Goal: Task Accomplishment & Management: Manage account settings

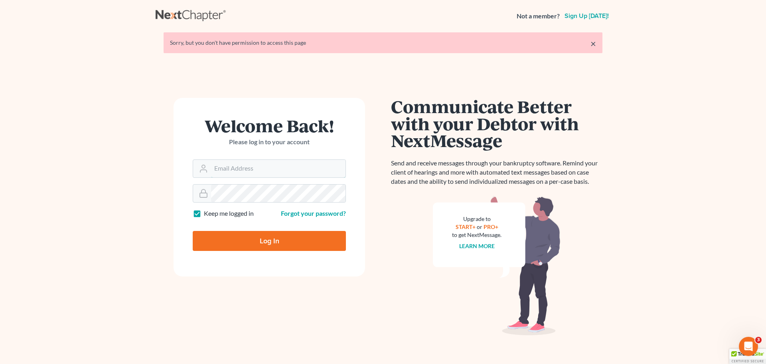
type input "[EMAIL_ADDRESS][DOMAIN_NAME]"
type input "Thinking..."
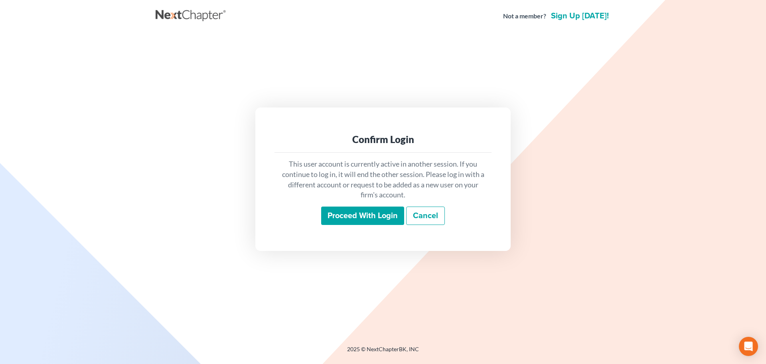
click at [347, 215] on input "Proceed with login" at bounding box center [362, 215] width 83 height 18
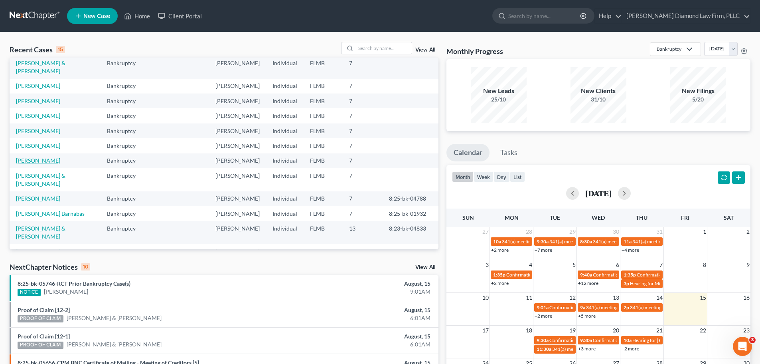
scroll to position [55, 0]
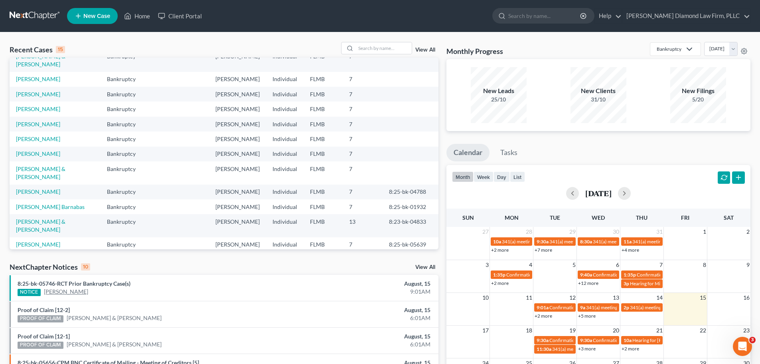
click at [51, 289] on link "[PERSON_NAME]" at bounding box center [66, 291] width 44 height 8
select select "4"
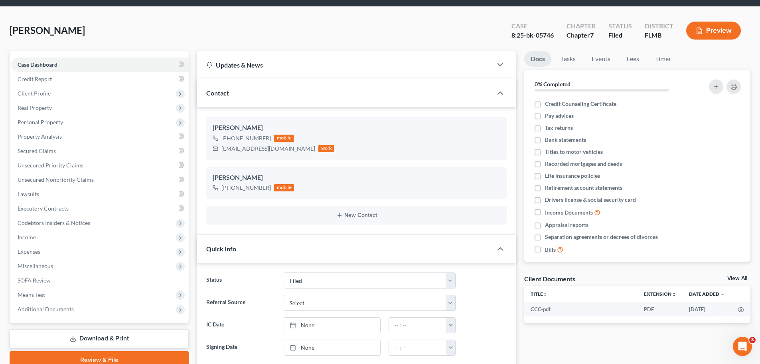
scroll to position [40, 0]
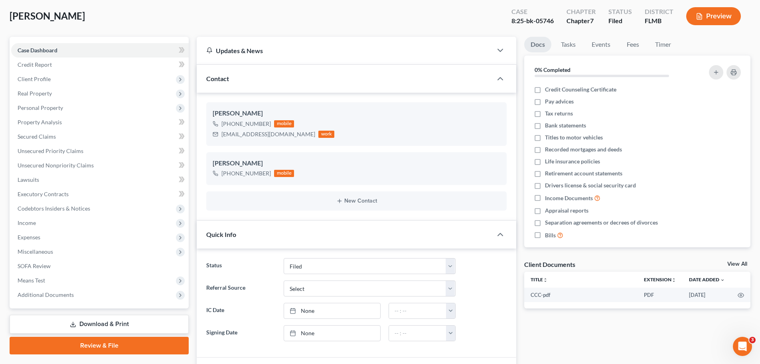
click at [733, 262] on link "View All" at bounding box center [738, 264] width 20 height 6
select select "9"
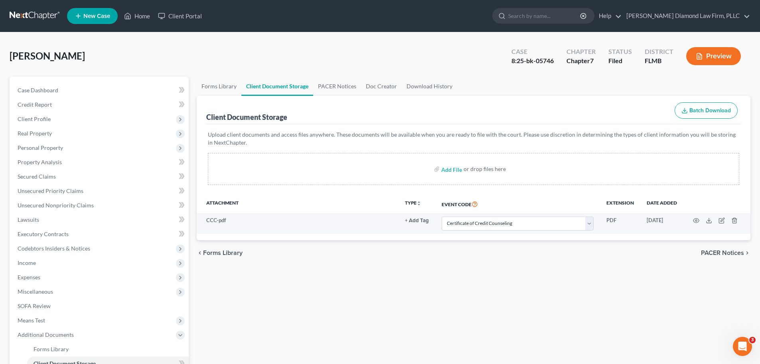
drag, startPoint x: 345, startPoint y: 97, endPoint x: 341, endPoint y: 91, distance: 7.2
click at [344, 96] on div "Client Document Storage Batch Download" at bounding box center [473, 110] width 535 height 29
click at [341, 89] on link "PACER Notices" at bounding box center [337, 86] width 48 height 19
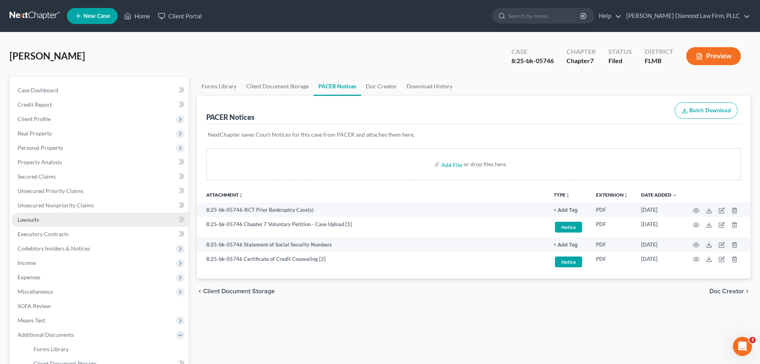
click at [83, 218] on link "Lawsuits" at bounding box center [100, 219] width 178 height 14
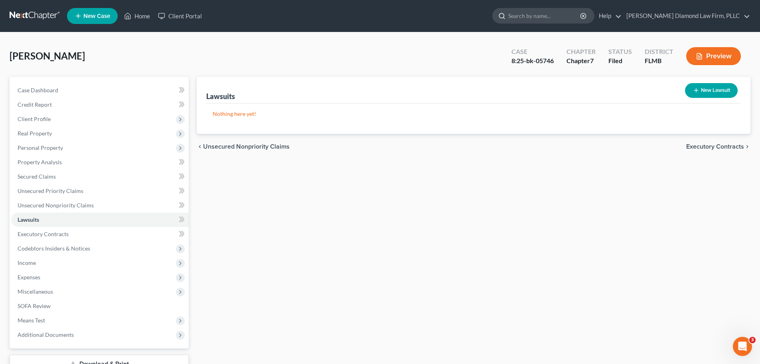
click at [582, 9] on input "search" at bounding box center [545, 15] width 73 height 15
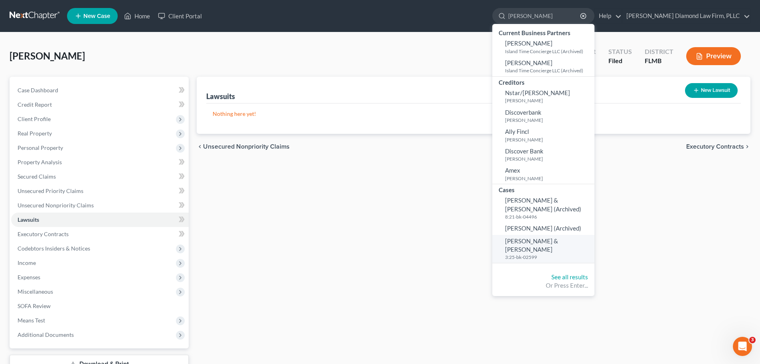
type input "martin john"
click at [558, 237] on span "[PERSON_NAME] & [PERSON_NAME]" at bounding box center [531, 245] width 53 height 16
select select "4"
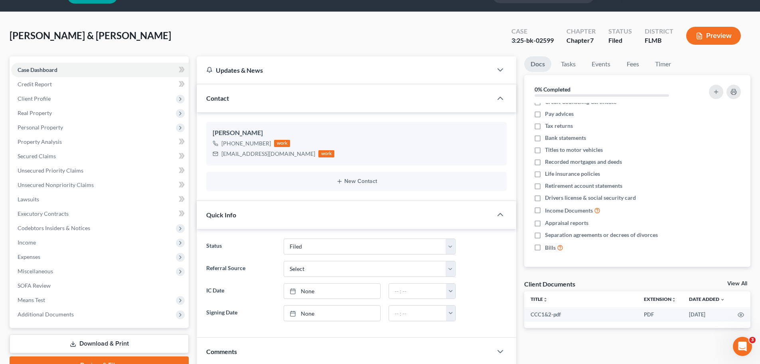
scroll to position [40, 0]
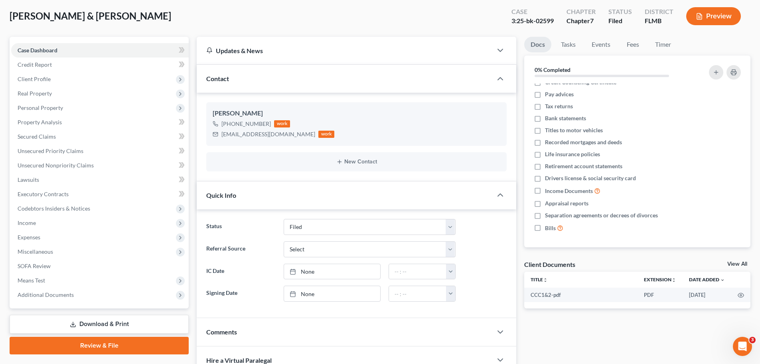
click at [735, 262] on link "View All" at bounding box center [738, 264] width 20 height 6
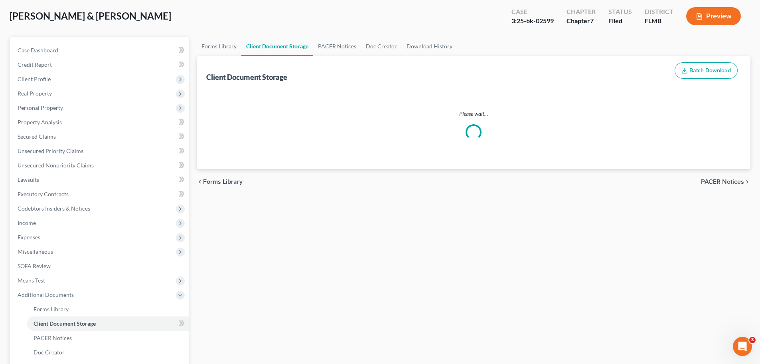
scroll to position [3, 0]
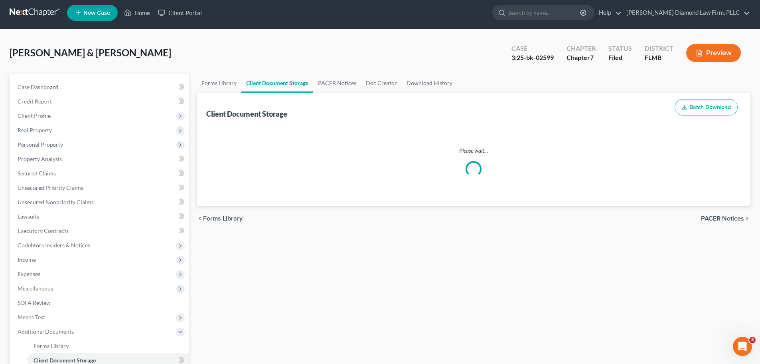
select select "9"
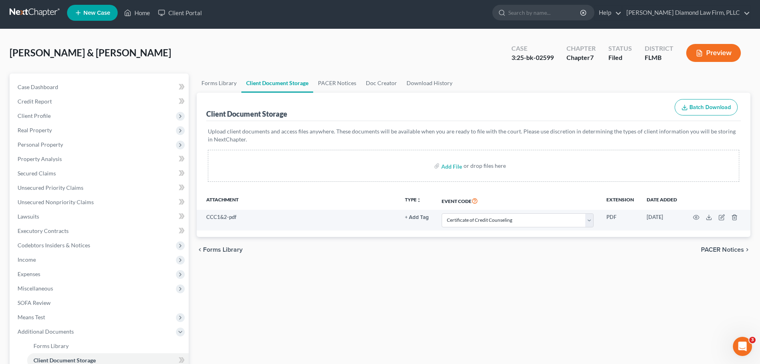
scroll to position [0, 0]
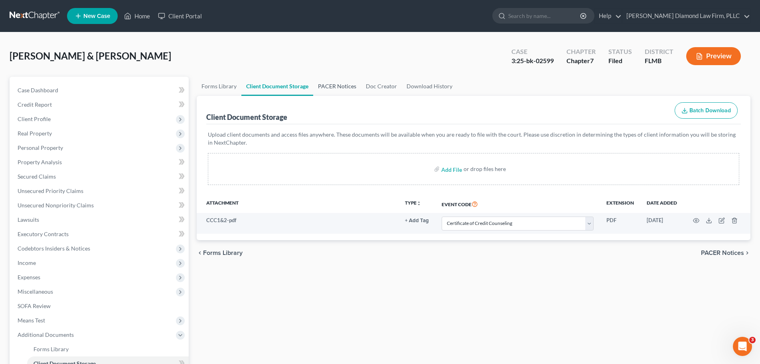
click at [323, 80] on link "PACER Notices" at bounding box center [337, 86] width 48 height 19
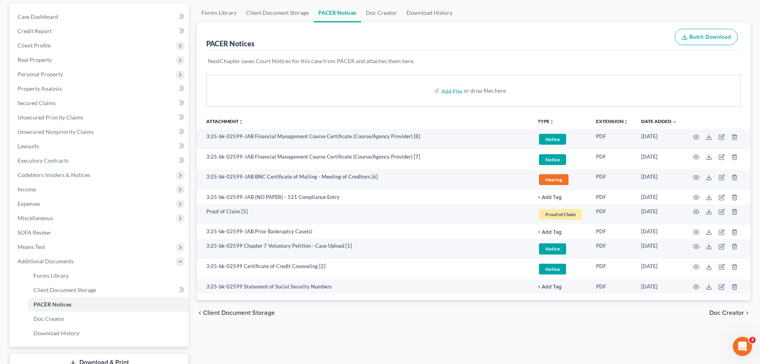
scroll to position [133, 0]
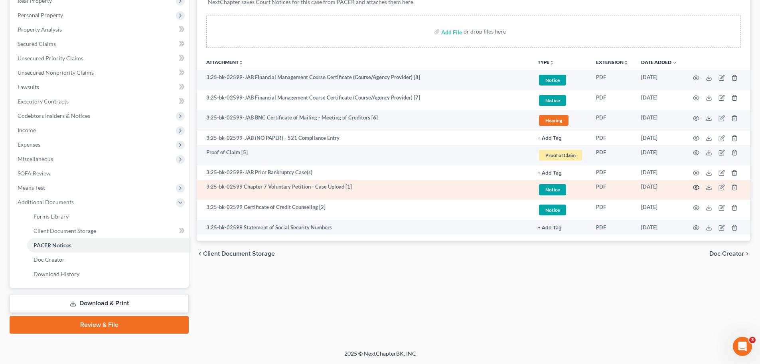
click at [695, 187] on icon "button" at bounding box center [696, 187] width 6 height 6
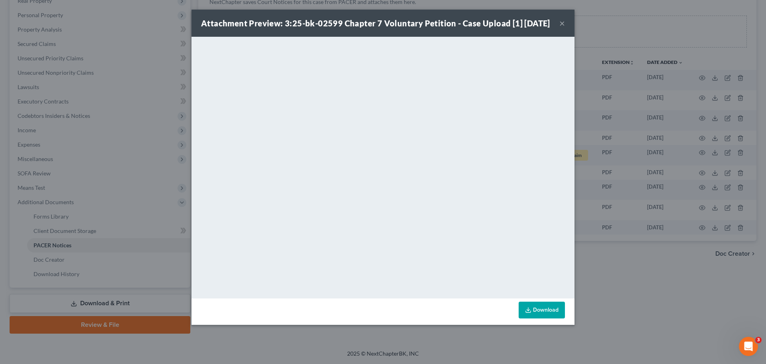
click at [171, 79] on div "Attachment Preview: 3:25-bk-02599 Chapter 7 Voluntary Petition - Case Upload [1…" at bounding box center [383, 182] width 766 height 364
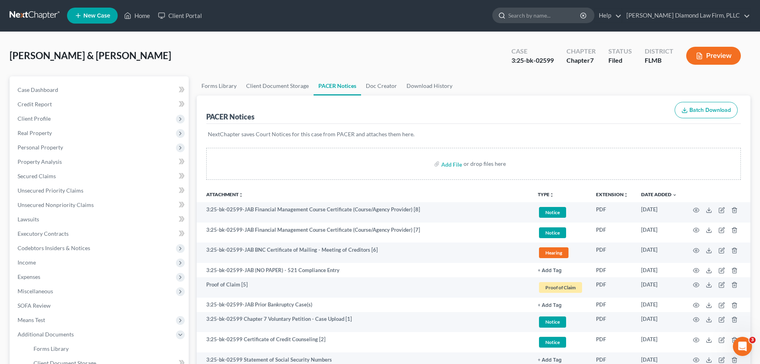
scroll to position [0, 0]
click at [559, 16] on input "search" at bounding box center [545, 15] width 73 height 15
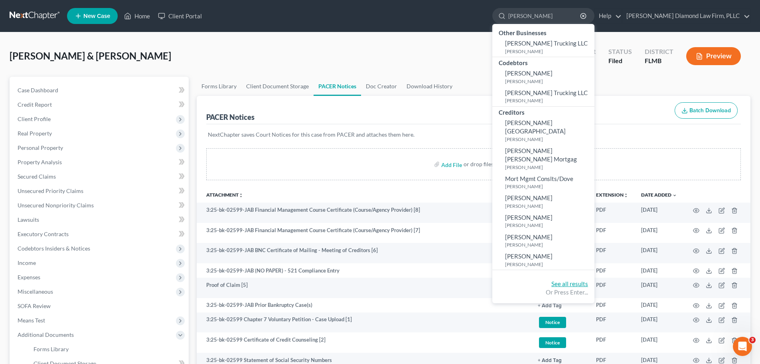
type input "morris"
click at [588, 280] on link "See all results" at bounding box center [570, 283] width 37 height 7
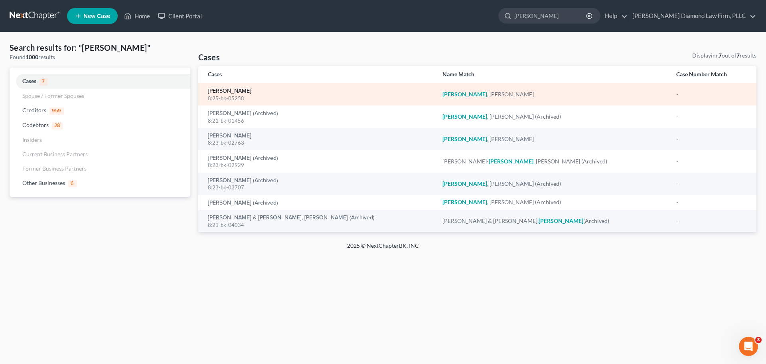
click at [230, 93] on link "[PERSON_NAME]" at bounding box center [230, 91] width 44 height 6
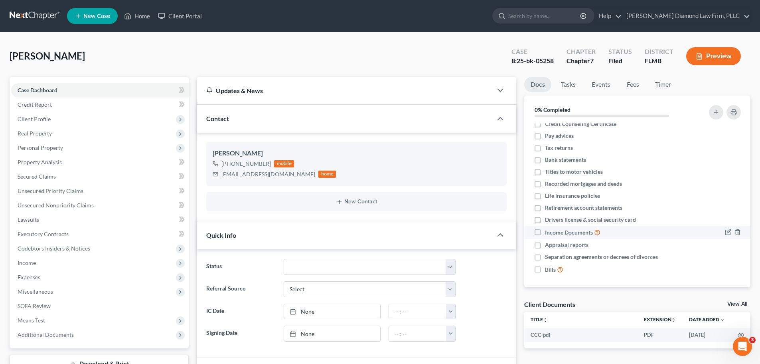
scroll to position [7, 0]
click at [738, 300] on div "Client Documents View All" at bounding box center [638, 306] width 226 height 12
click at [739, 313] on th at bounding box center [741, 319] width 19 height 16
click at [739, 304] on link "View All" at bounding box center [738, 304] width 20 height 6
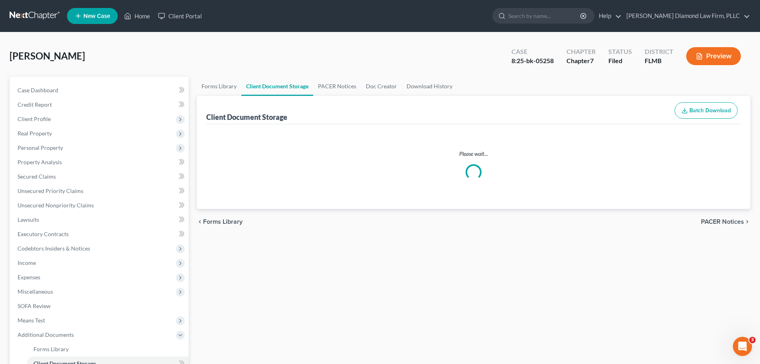
select select "9"
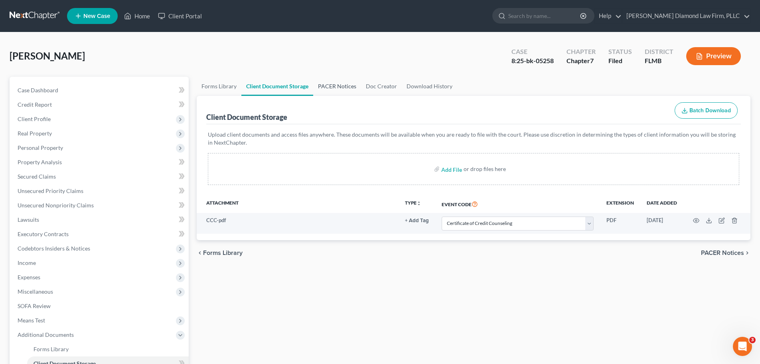
click at [349, 87] on link "PACER Notices" at bounding box center [337, 86] width 48 height 19
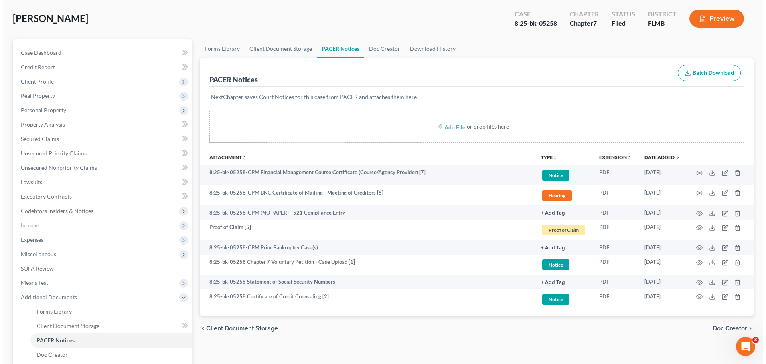
scroll to position [80, 0]
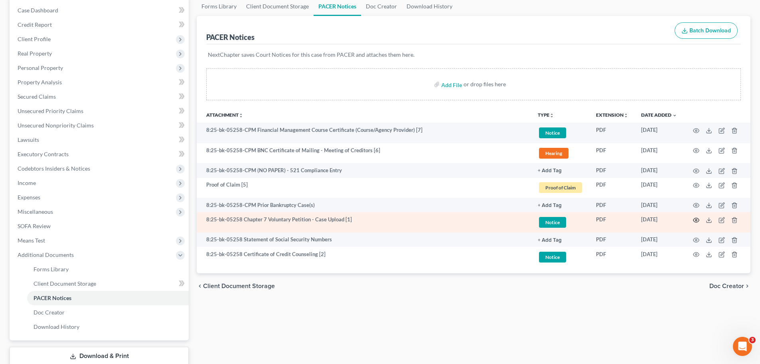
click at [698, 219] on icon "button" at bounding box center [696, 220] width 6 height 6
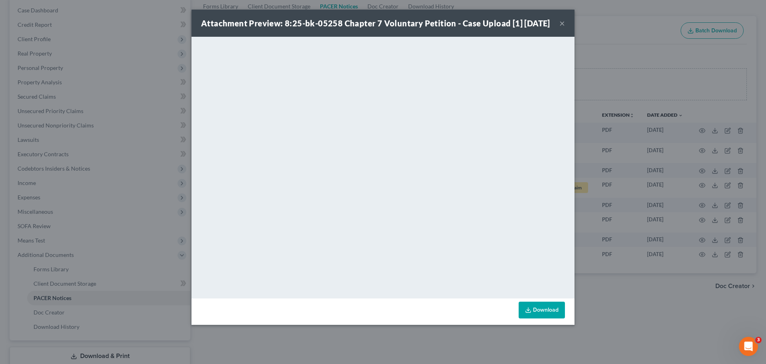
click at [639, 63] on div "Attachment Preview: 8:25-bk-05258 Chapter 7 Voluntary Petition - Case Upload [1…" at bounding box center [383, 182] width 766 height 364
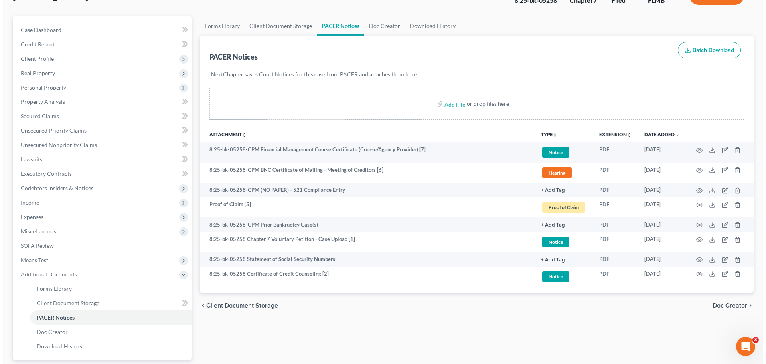
scroll to position [0, 0]
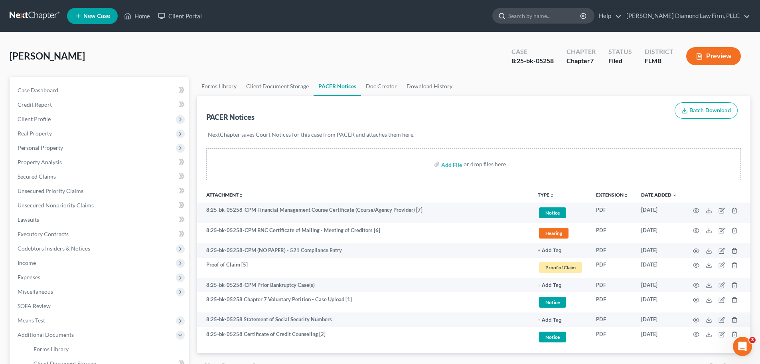
click at [570, 15] on input "search" at bounding box center [545, 15] width 73 height 15
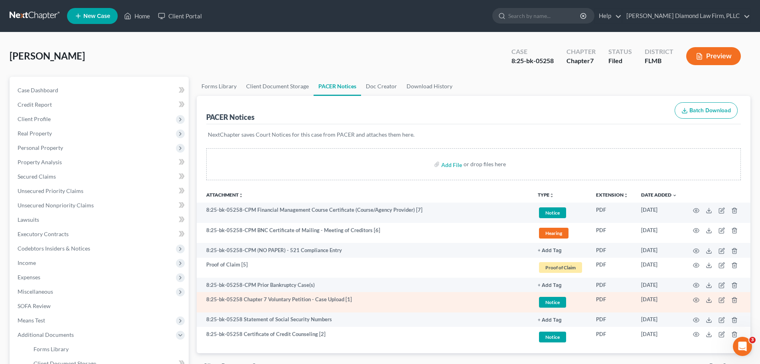
click at [696, 303] on td at bounding box center [717, 302] width 67 height 20
click at [695, 297] on icon "button" at bounding box center [696, 300] width 6 height 6
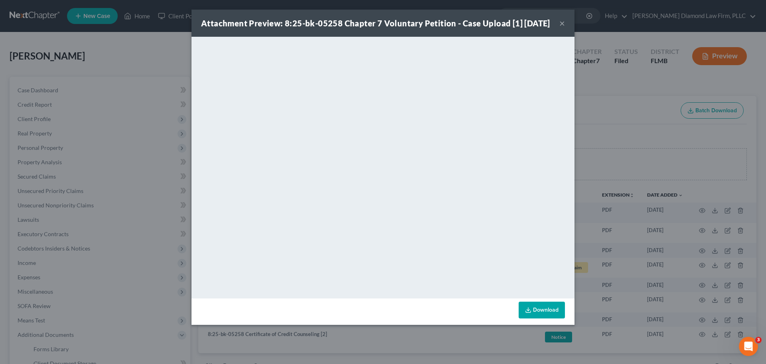
drag, startPoint x: 704, startPoint y: 114, endPoint x: 686, endPoint y: 109, distance: 18.6
click at [704, 113] on div "Attachment Preview: 8:25-bk-05258 Chapter 7 Voluntary Petition - Case Upload [1…" at bounding box center [383, 182] width 766 height 364
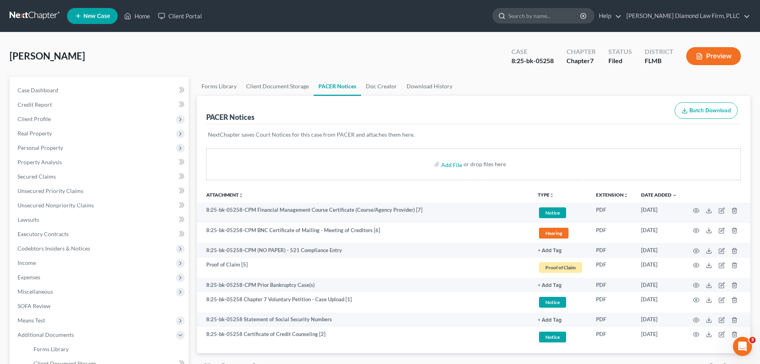
click at [580, 17] on input "search" at bounding box center [545, 15] width 73 height 15
type input "nice"
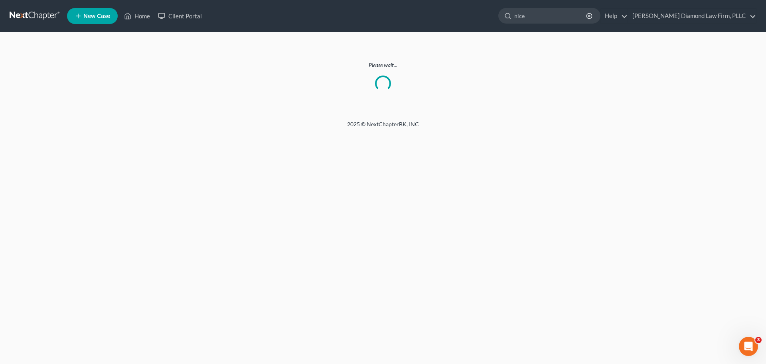
drag, startPoint x: 302, startPoint y: 168, endPoint x: 413, endPoint y: 163, distance: 111.5
click at [303, 168] on div "Home New Case Client Portal Ziegler Diamond Law Firm, PLLC crystal@attorneydebt…" at bounding box center [383, 182] width 766 height 364
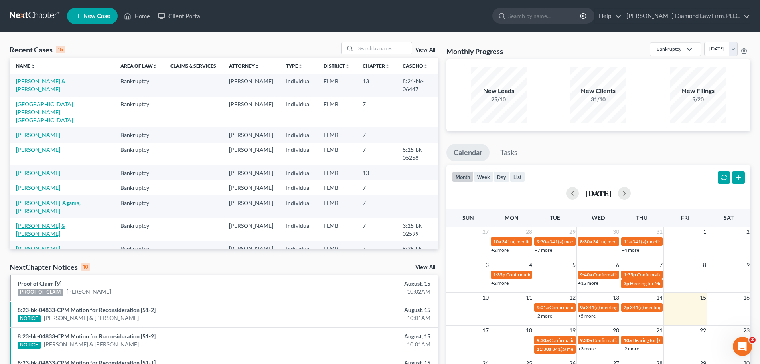
click at [28, 222] on link "Martin, John & Madelyn" at bounding box center [40, 229] width 49 height 15
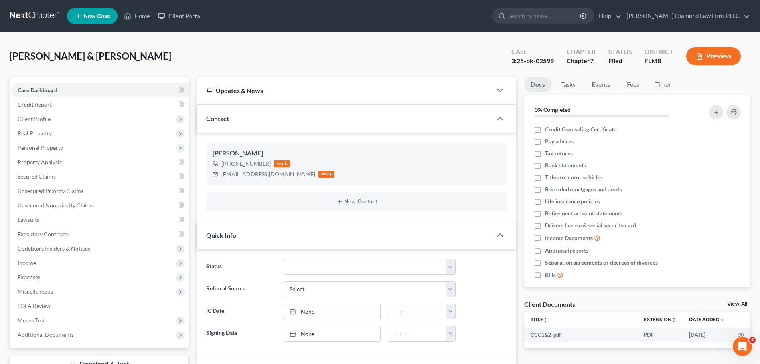
click at [38, 10] on nav "Home New Case Client Portal Ziegler Diamond Law Firm, PLLC crystal@attorneydebt…" at bounding box center [380, 16] width 760 height 32
click at [38, 10] on link at bounding box center [35, 16] width 51 height 14
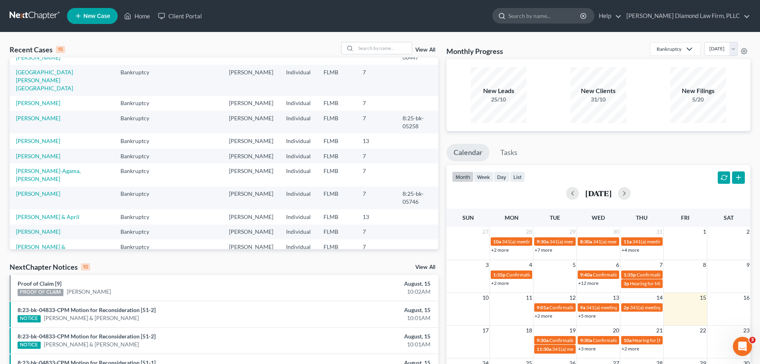
click at [572, 20] on input "search" at bounding box center [545, 15] width 73 height 15
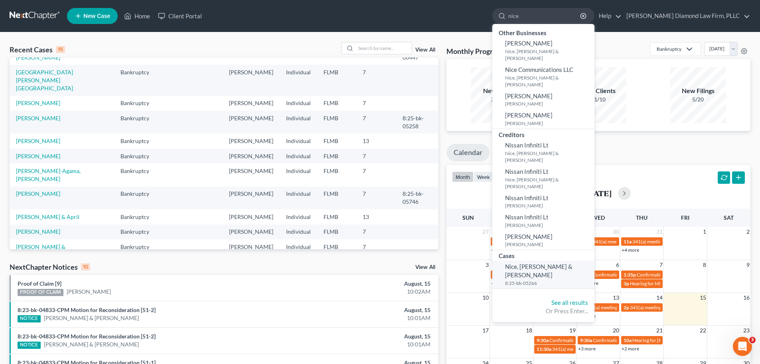
type input "nice"
click at [553, 279] on small "8:25-bk-05266" at bounding box center [548, 282] width 87 height 7
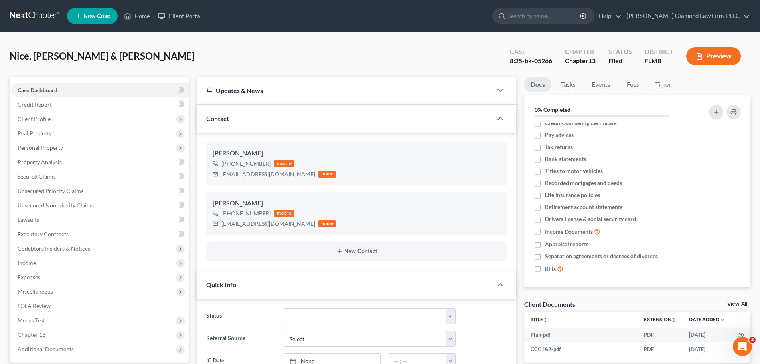
scroll to position [7, 0]
click at [742, 304] on link "View All" at bounding box center [738, 304] width 20 height 6
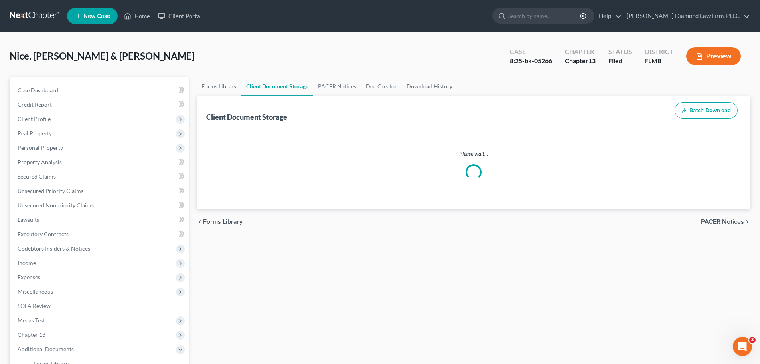
select select "9"
select select "12"
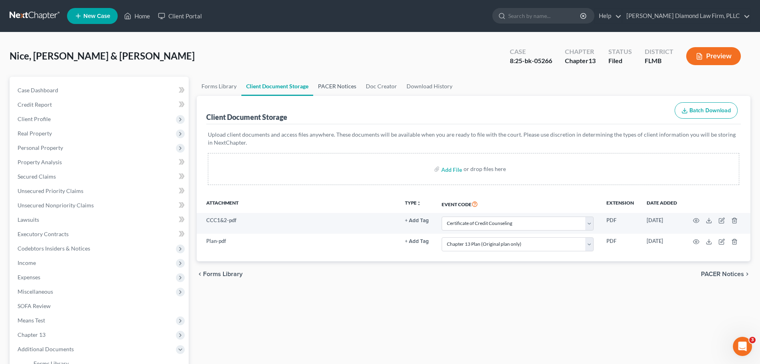
click at [356, 85] on link "PACER Notices" at bounding box center [337, 86] width 48 height 19
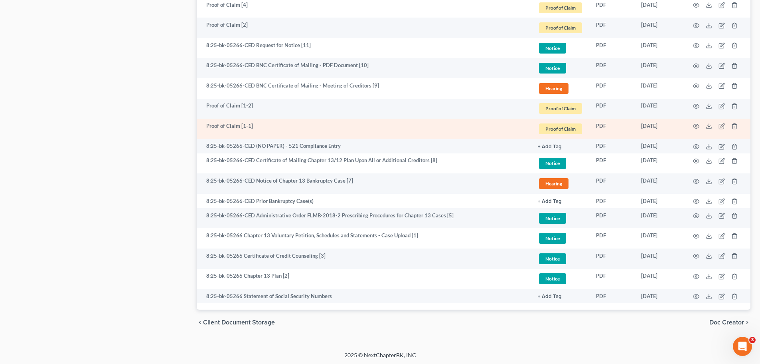
scroll to position [527, 0]
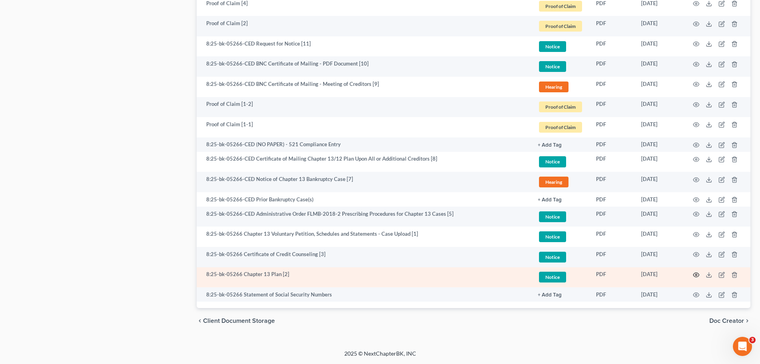
click at [695, 274] on icon "button" at bounding box center [696, 274] width 6 height 6
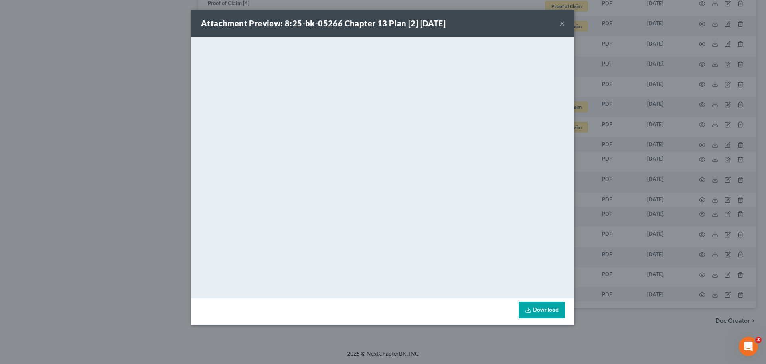
click at [561, 22] on button "×" at bounding box center [563, 23] width 6 height 10
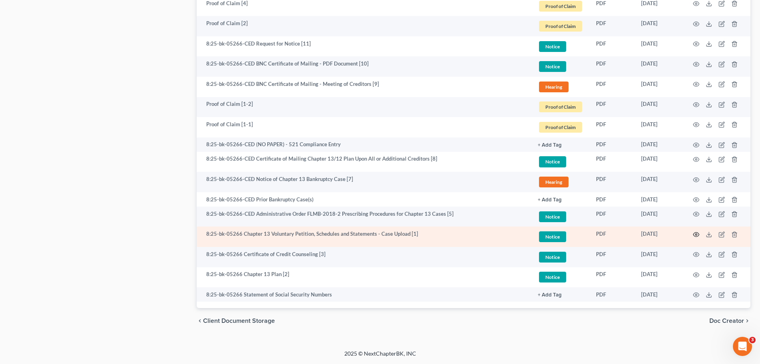
click at [699, 236] on td at bounding box center [717, 236] width 67 height 20
click at [699, 236] on icon "button" at bounding box center [697, 234] width 6 height 4
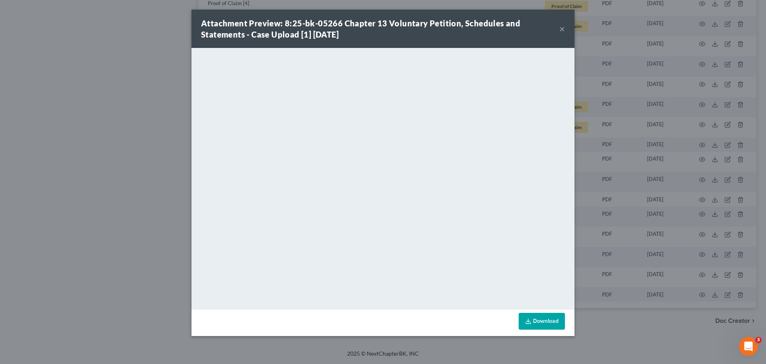
click at [564, 33] on button "×" at bounding box center [563, 29] width 6 height 10
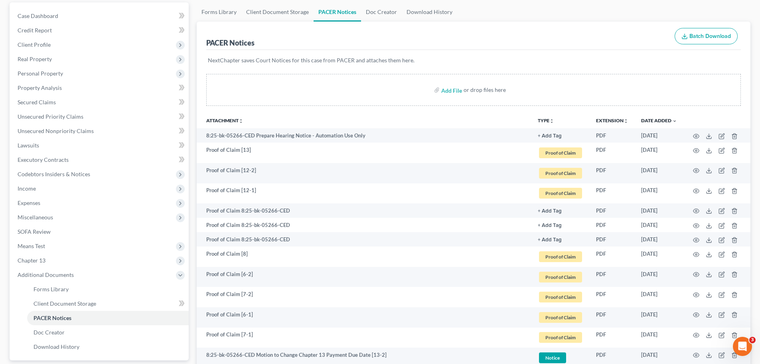
scroll to position [0, 0]
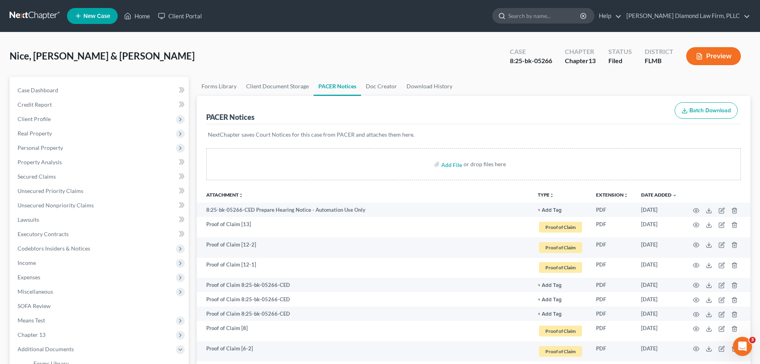
click at [577, 20] on input "search" at bounding box center [545, 15] width 73 height 15
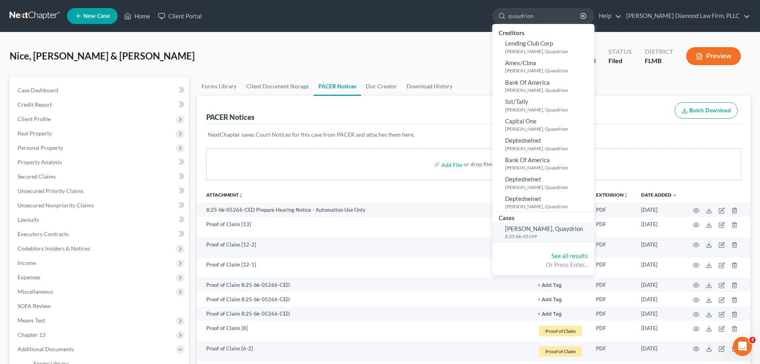
type input "quaydrion"
click at [568, 237] on small "8:25-bk-05199" at bounding box center [548, 236] width 87 height 7
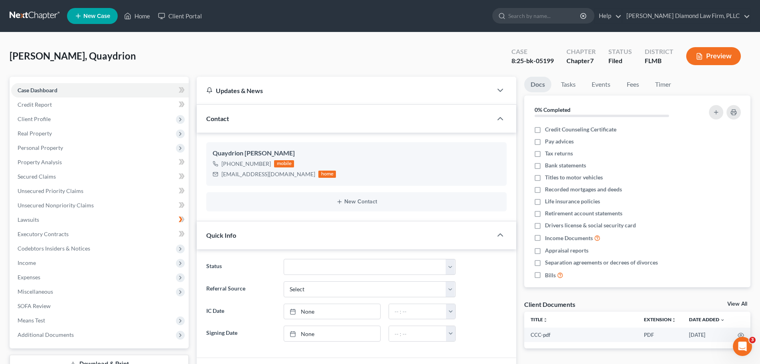
click at [734, 309] on div "Client Documents View All" at bounding box center [638, 306] width 226 height 12
click at [737, 307] on div "View All" at bounding box center [739, 304] width 23 height 7
click at [737, 304] on link "View All" at bounding box center [738, 304] width 20 height 6
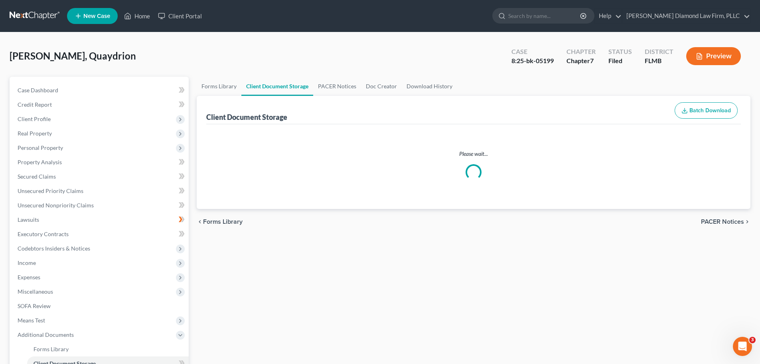
select select "9"
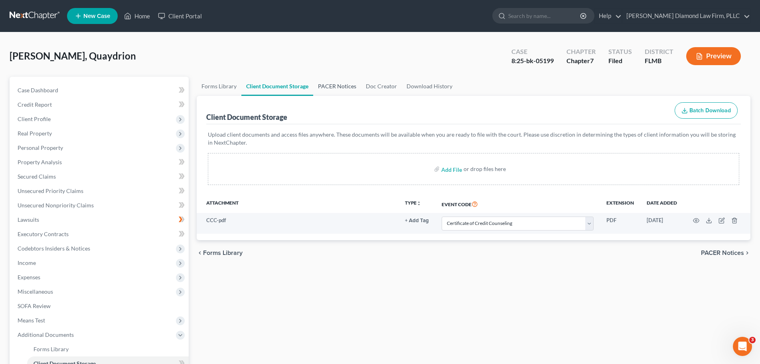
click at [338, 85] on link "PACER Notices" at bounding box center [337, 86] width 48 height 19
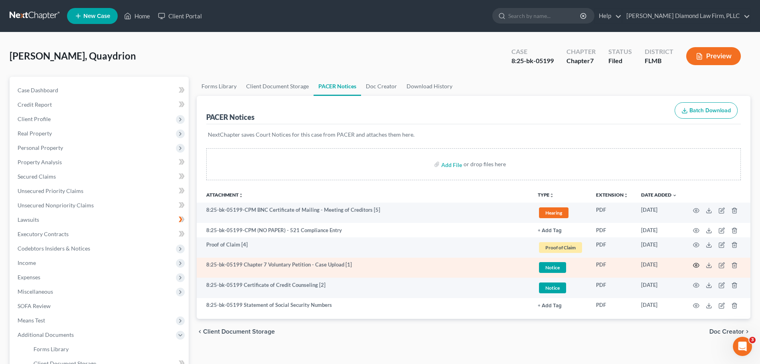
click at [694, 266] on icon "button" at bounding box center [696, 265] width 6 height 6
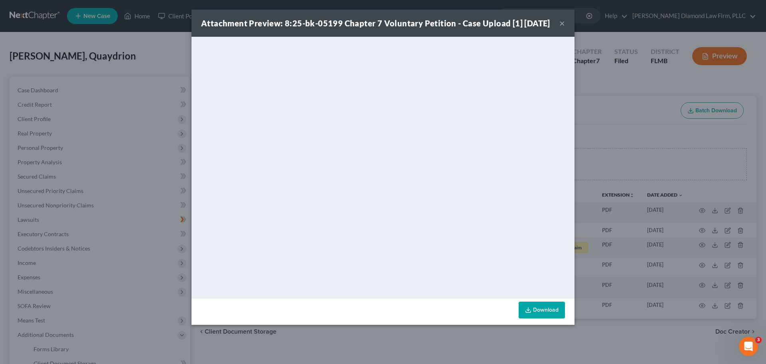
click at [562, 24] on button "×" at bounding box center [563, 23] width 6 height 10
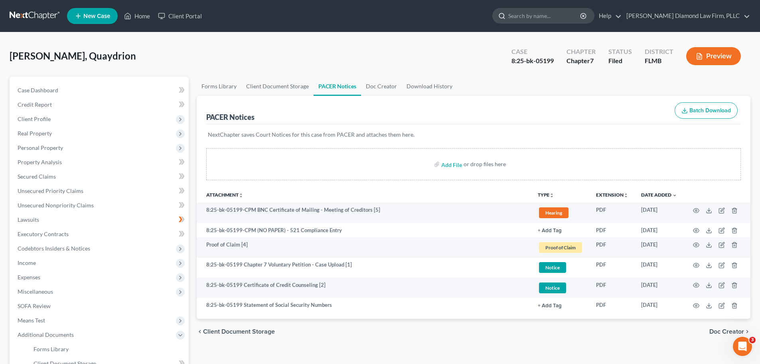
click at [547, 18] on input "search" at bounding box center [545, 15] width 73 height 15
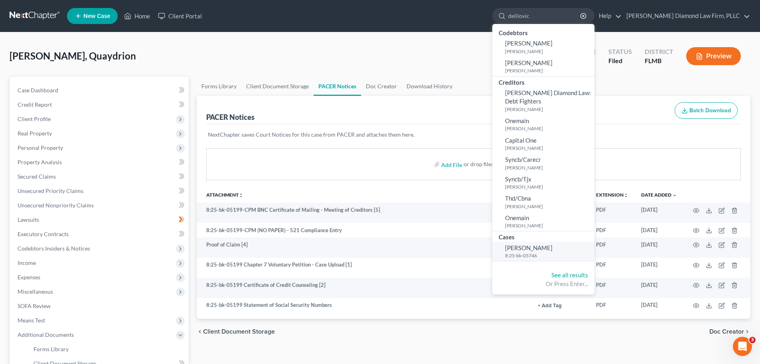
type input "delilovic"
click at [553, 249] on span "[PERSON_NAME]" at bounding box center [529, 247] width 48 height 7
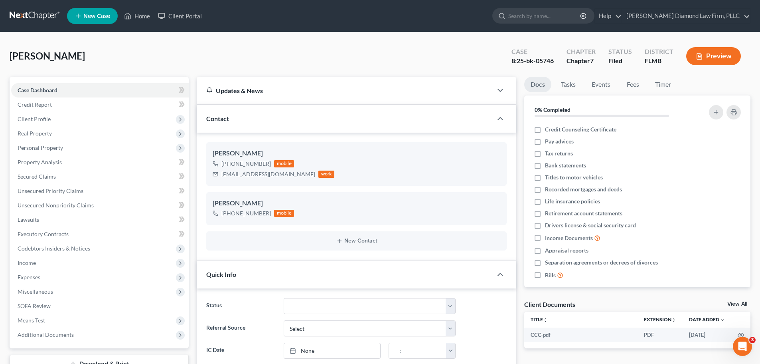
click at [400, 49] on div "Delilovic, Zijad Upgraded Case 8:25-bk-05746 Chapter Chapter 7 Status Filed Dis…" at bounding box center [380, 59] width 741 height 35
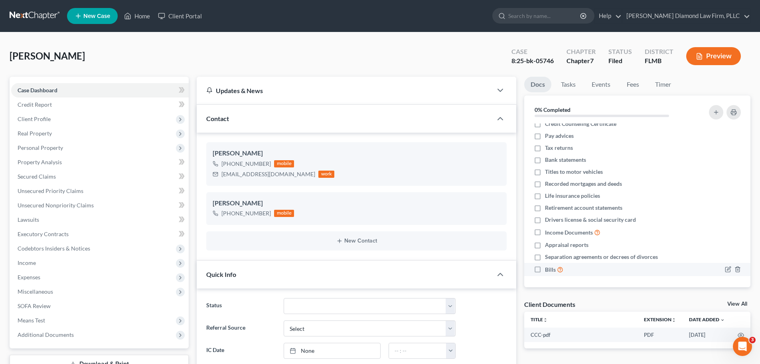
scroll to position [7, 0]
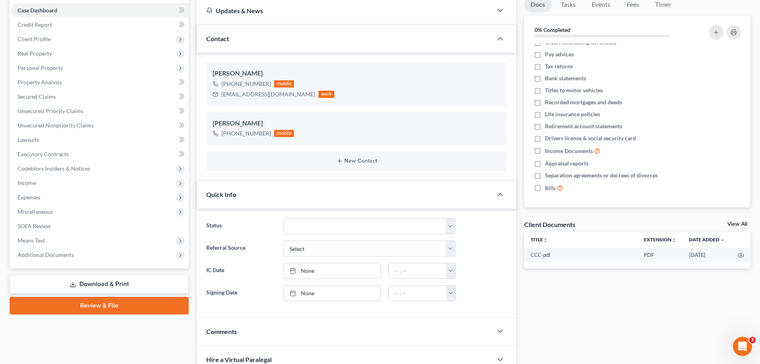
click at [742, 226] on link "View All" at bounding box center [738, 224] width 20 height 6
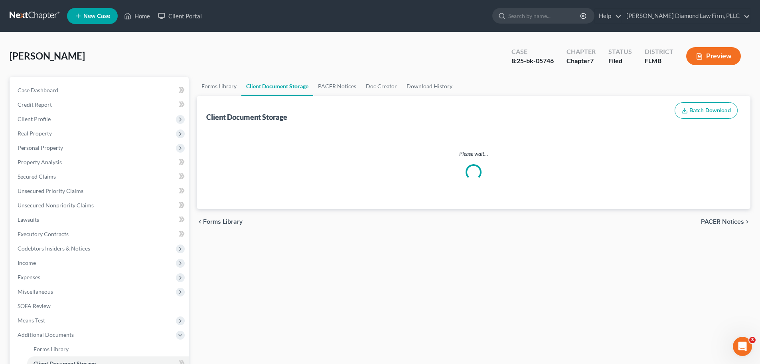
select select "9"
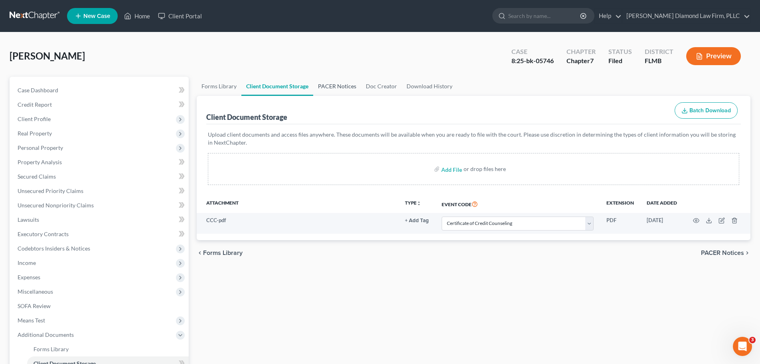
click at [337, 79] on link "PACER Notices" at bounding box center [337, 86] width 48 height 19
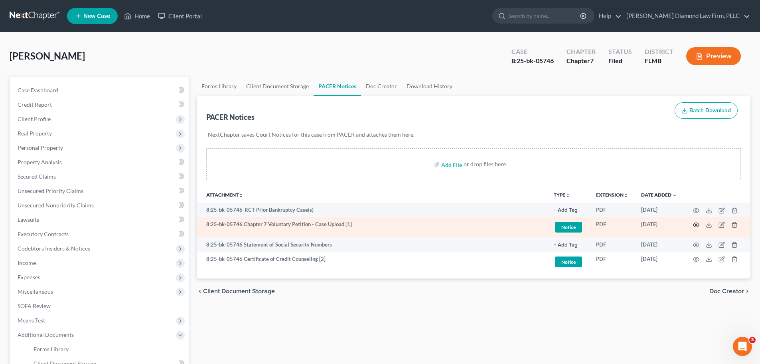
click at [699, 224] on icon "button" at bounding box center [696, 225] width 6 height 6
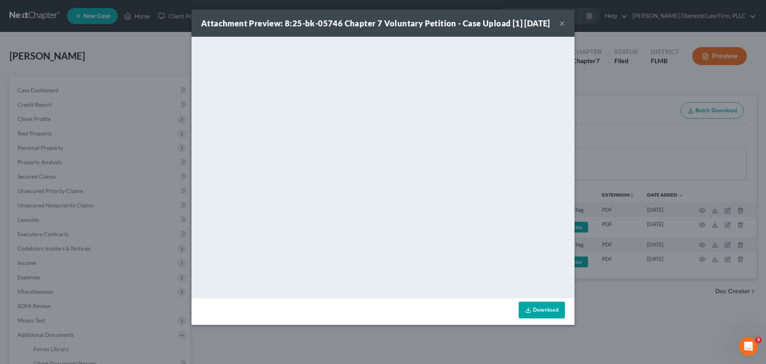
click at [566, 32] on div "Attachment Preview: 8:25-bk-05746 Chapter 7 Voluntary Petition - Case Upload [1…" at bounding box center [383, 23] width 383 height 27
click at [563, 28] on button "×" at bounding box center [563, 23] width 6 height 10
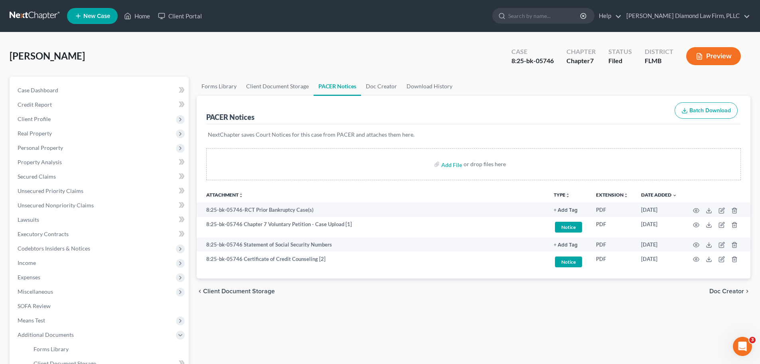
click at [41, 22] on link at bounding box center [35, 16] width 51 height 14
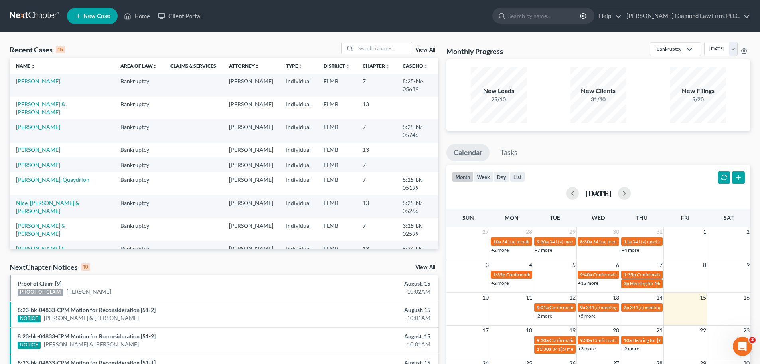
click at [630, 187] on div "[DATE]" at bounding box center [598, 193] width 293 height 13
click at [631, 189] on button "button" at bounding box center [624, 193] width 13 height 13
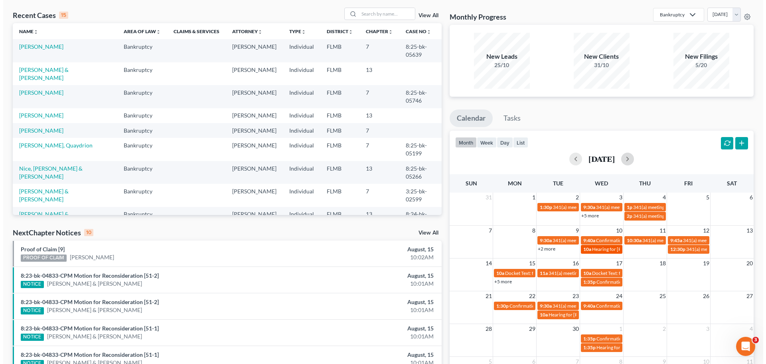
scroll to position [80, 0]
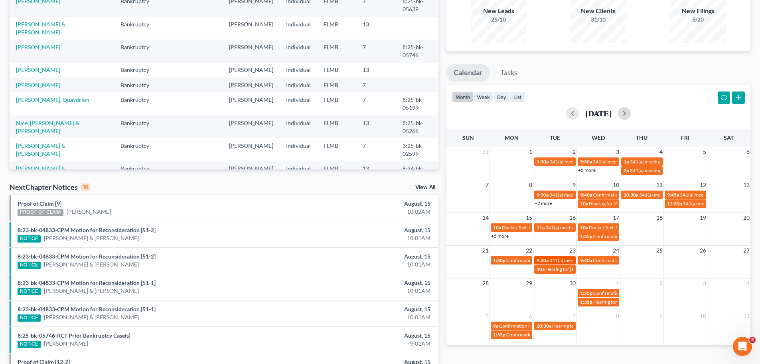
click at [560, 259] on span "341(a) meeting for [PERSON_NAME]" at bounding box center [588, 260] width 77 height 6
select select "Days"
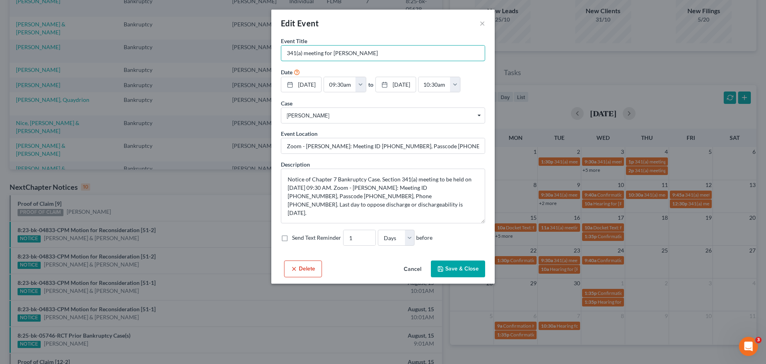
drag, startPoint x: 396, startPoint y: 56, endPoint x: 265, endPoint y: 55, distance: 130.9
click at [265, 55] on div "Edit Event × Event Title * 341(a) meeting for [PERSON_NAME] Date [DATE] close D…" at bounding box center [383, 182] width 766 height 364
click at [297, 148] on input "Zoom - [PERSON_NAME]: Meeting ID [PHONE_NUMBER], Passcode [PHONE_NUMBER], Phone…" at bounding box center [383, 145] width 204 height 15
